Goal: Task Accomplishment & Management: Manage account settings

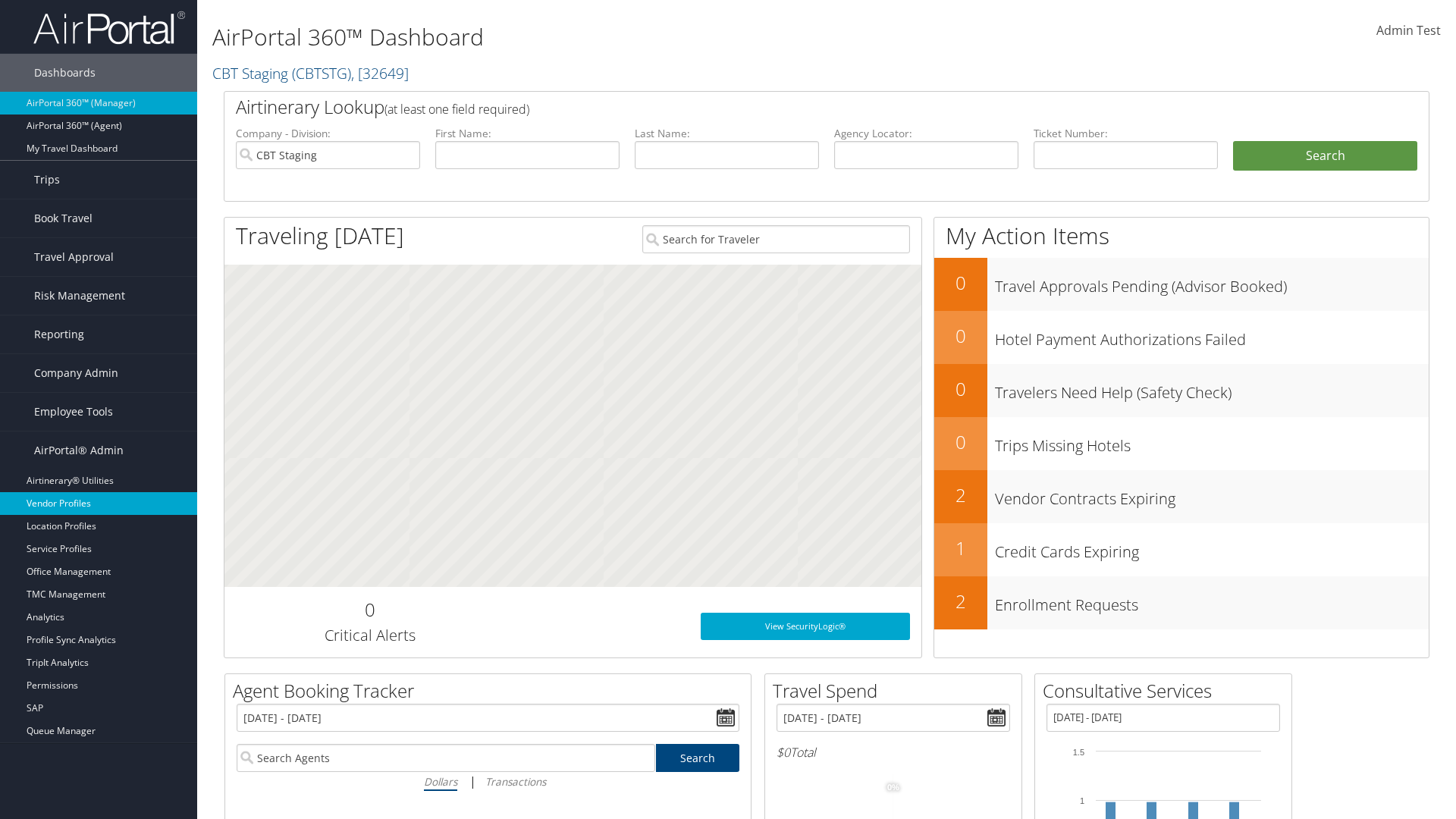
click at [98, 504] on link "Vendor Profiles" at bounding box center [98, 504] width 197 height 23
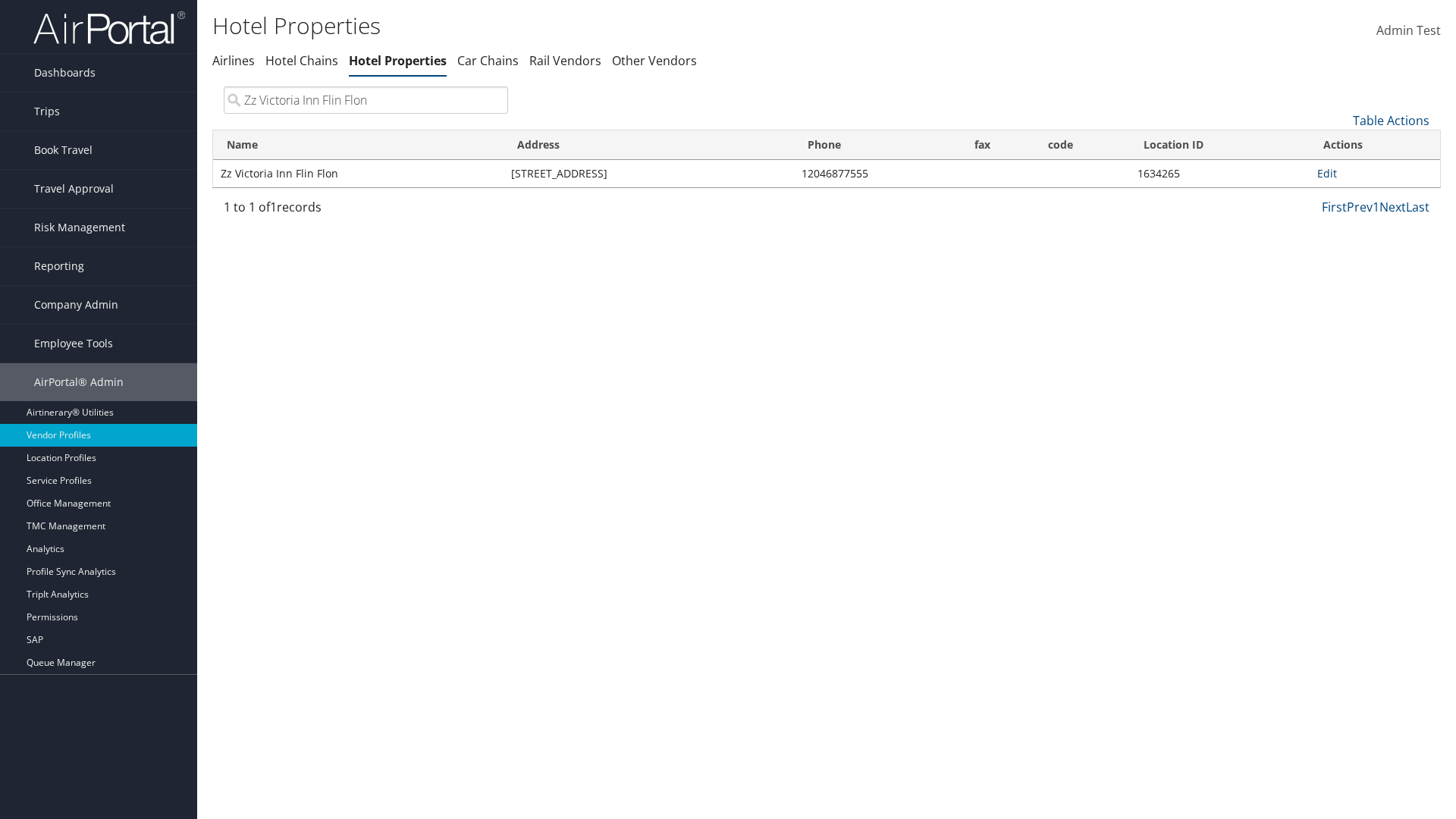
type input "Zz Victoria Inn Flin Flon"
click at [1326, 173] on link "Edit" at bounding box center [1327, 174] width 19 height 14
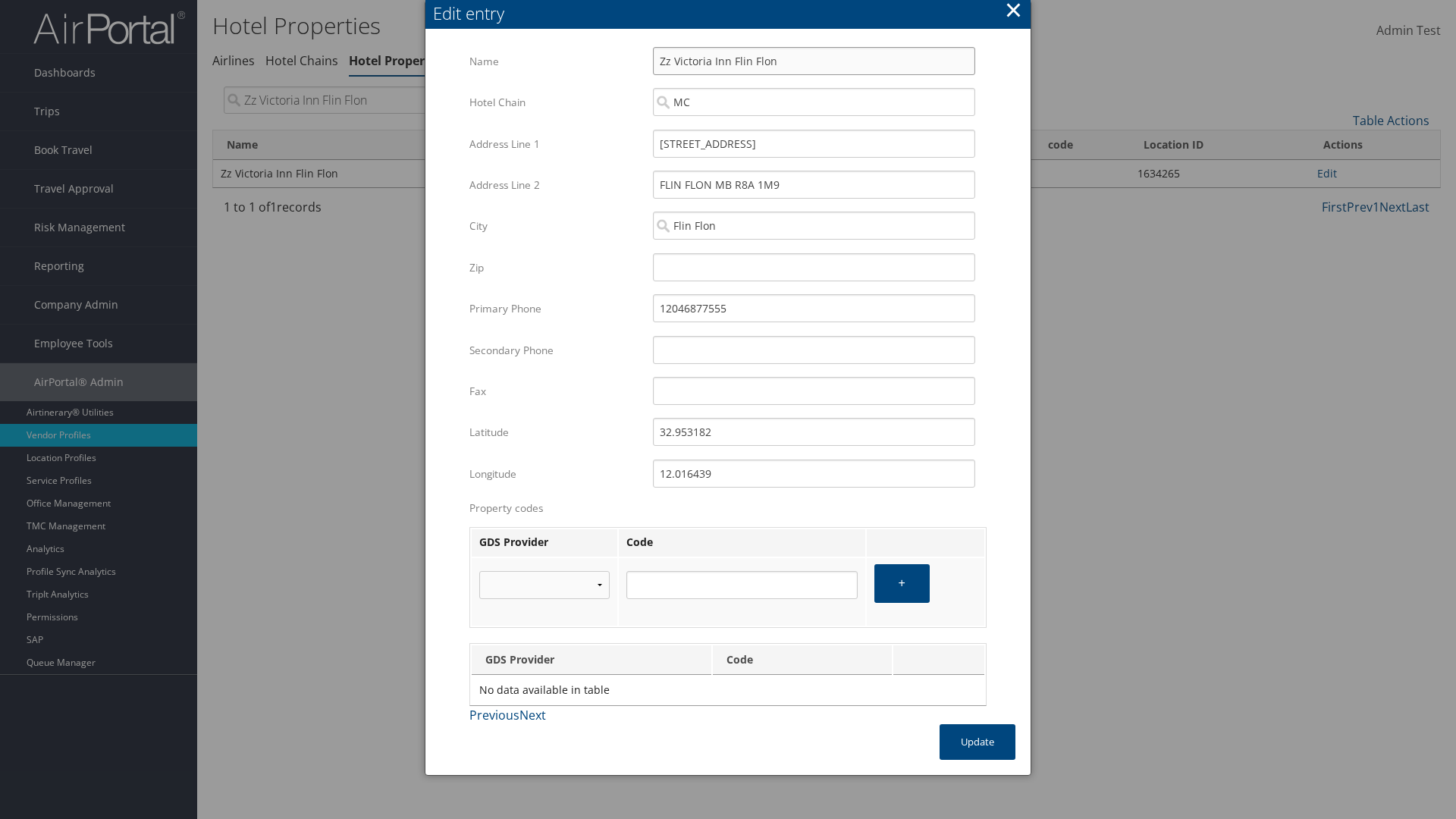
click at [813, 61] on input "Zz Victoria Inn Flin Flon" at bounding box center [813, 61] width 322 height 28
type input "Zz Victoria Inn Flin Flon"
click at [813, 143] on input "110 EAST MAIN STREET" at bounding box center [813, 143] width 322 height 28
type input "110 EAST MAIN STREET"
click at [813, 431] on input "32.953182" at bounding box center [813, 432] width 322 height 28
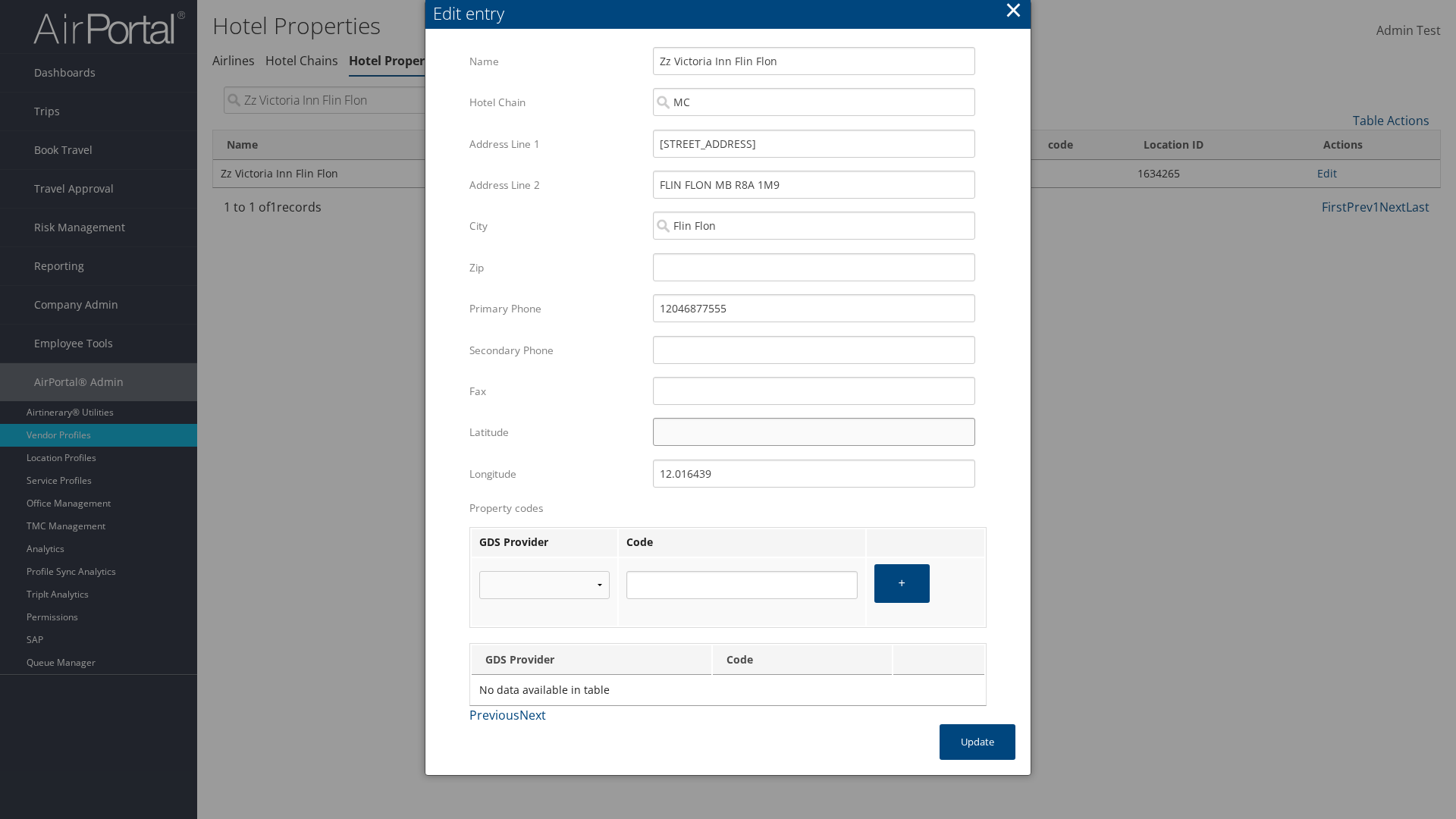
type input "32.953182"
click at [813, 473] on input "12.016439" at bounding box center [813, 474] width 322 height 28
type input "12.016439"
